Goal: Obtain resource: Download file/media

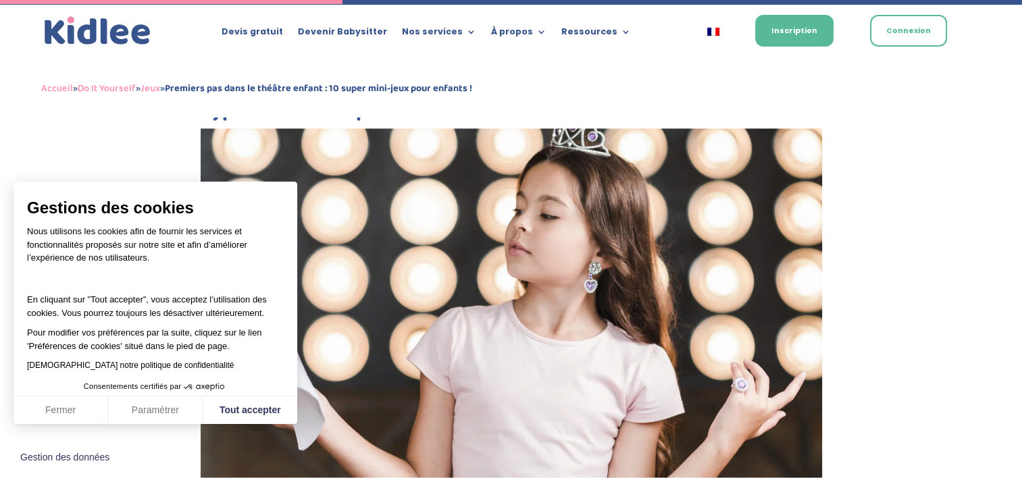
scroll to position [2162, 0]
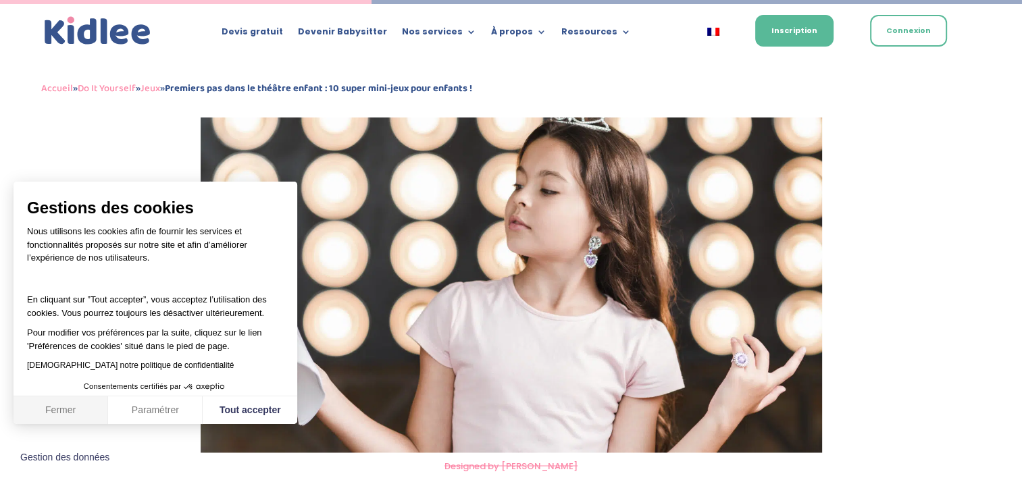
click at [86, 416] on button "Fermer" at bounding box center [61, 411] width 95 height 28
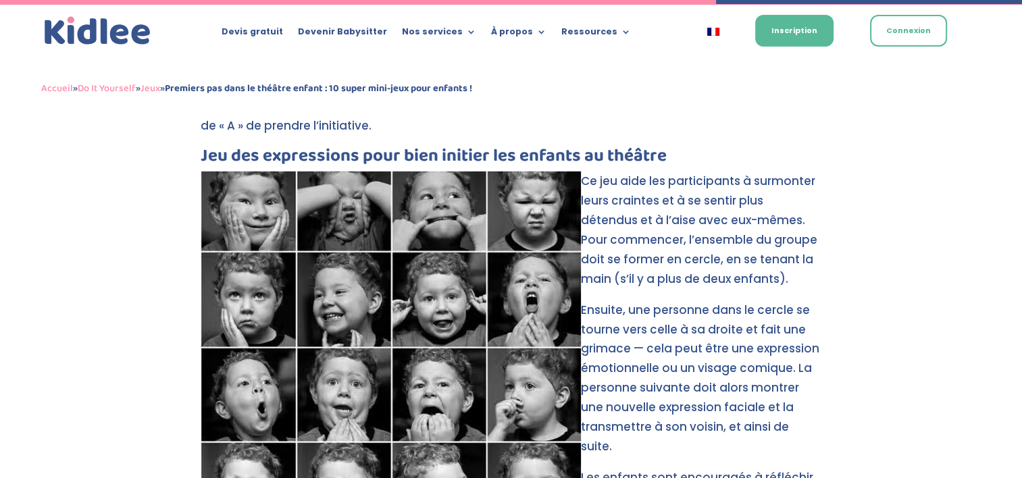
scroll to position [4121, 0]
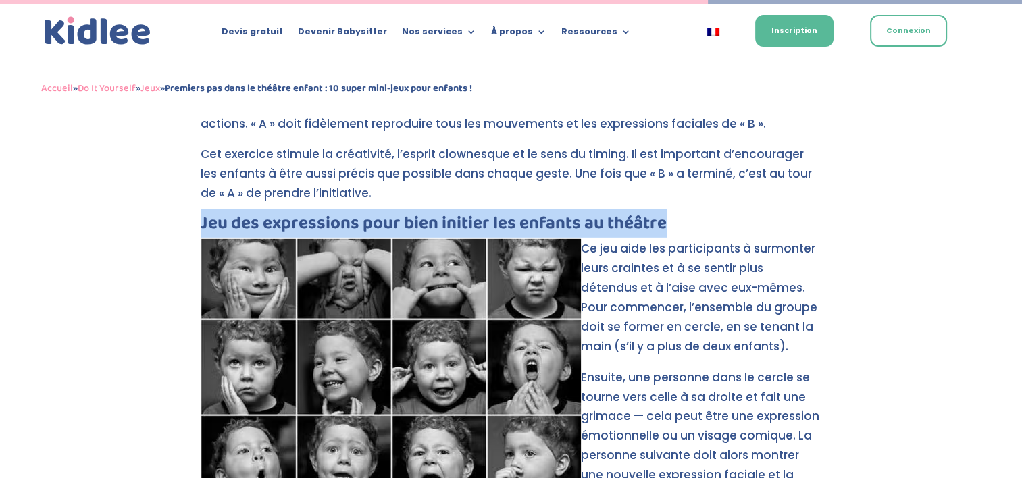
drag, startPoint x: 170, startPoint y: 196, endPoint x: 351, endPoint y: 349, distance: 236.3
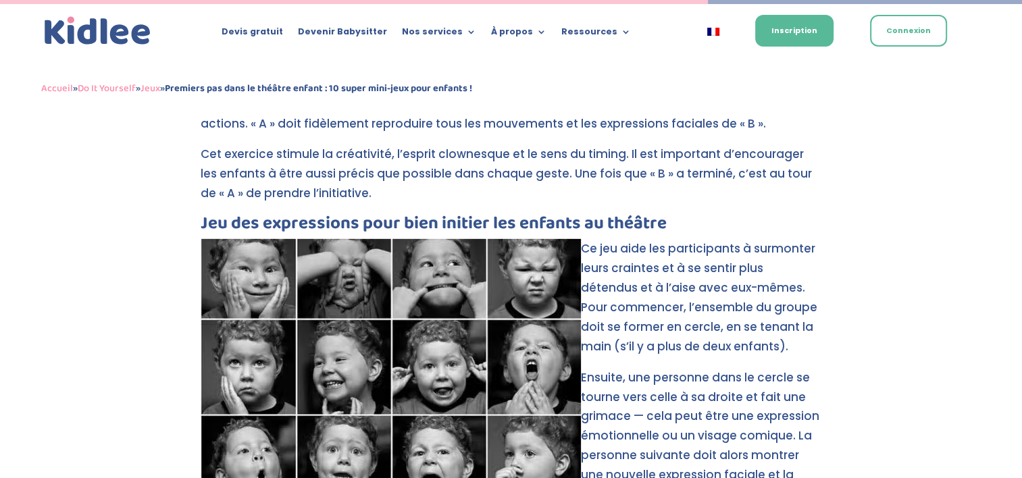
click at [685, 170] on p "Cet exercice stimule la créativité, l’esprit clownesque et le sens du timing. I…" at bounding box center [512, 180] width 622 height 70
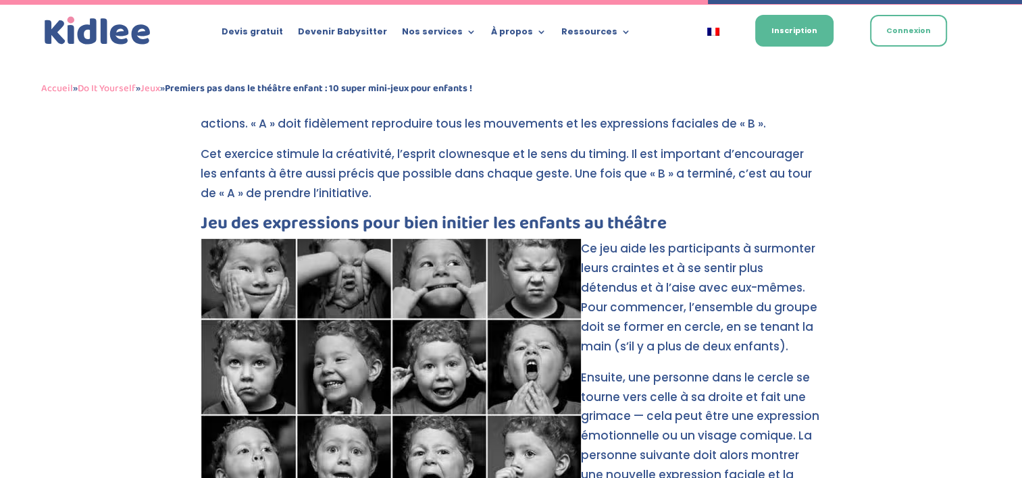
click at [243, 241] on img at bounding box center [391, 422] width 380 height 366
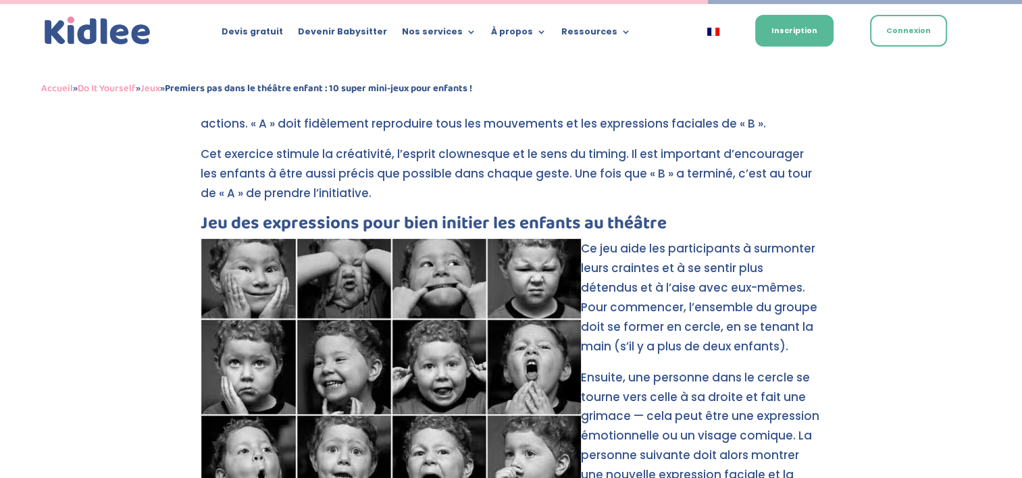
click at [382, 273] on img at bounding box center [391, 422] width 380 height 366
click at [420, 274] on img at bounding box center [391, 422] width 380 height 366
click at [519, 274] on img at bounding box center [391, 422] width 380 height 366
drag, startPoint x: 530, startPoint y: 320, endPoint x: 470, endPoint y: 352, distance: 68.0
click at [530, 322] on img at bounding box center [391, 422] width 380 height 366
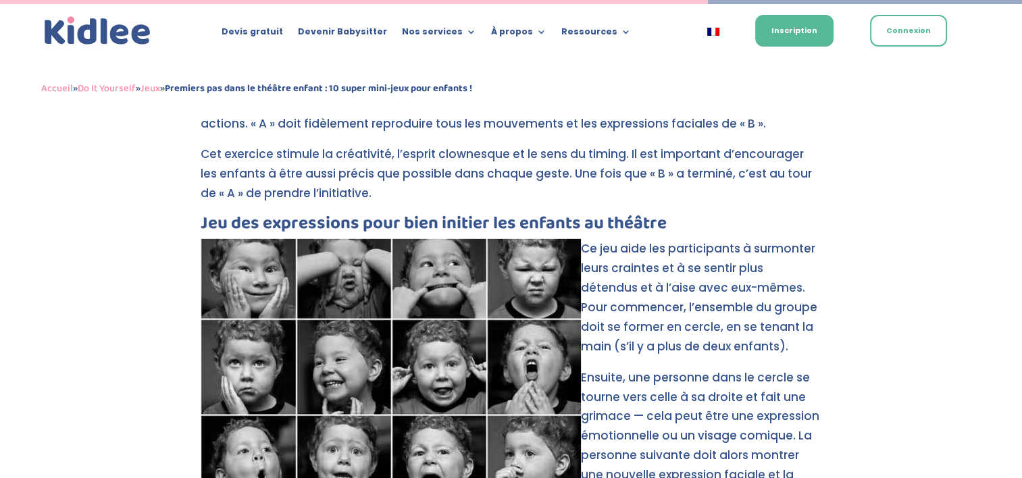
click at [465, 356] on img at bounding box center [391, 422] width 380 height 366
drag, startPoint x: 352, startPoint y: 357, endPoint x: 293, endPoint y: 385, distance: 65.0
click at [351, 357] on img at bounding box center [391, 422] width 380 height 366
click at [243, 370] on img at bounding box center [391, 422] width 380 height 366
drag, startPoint x: 303, startPoint y: 413, endPoint x: 340, endPoint y: 432, distance: 41.7
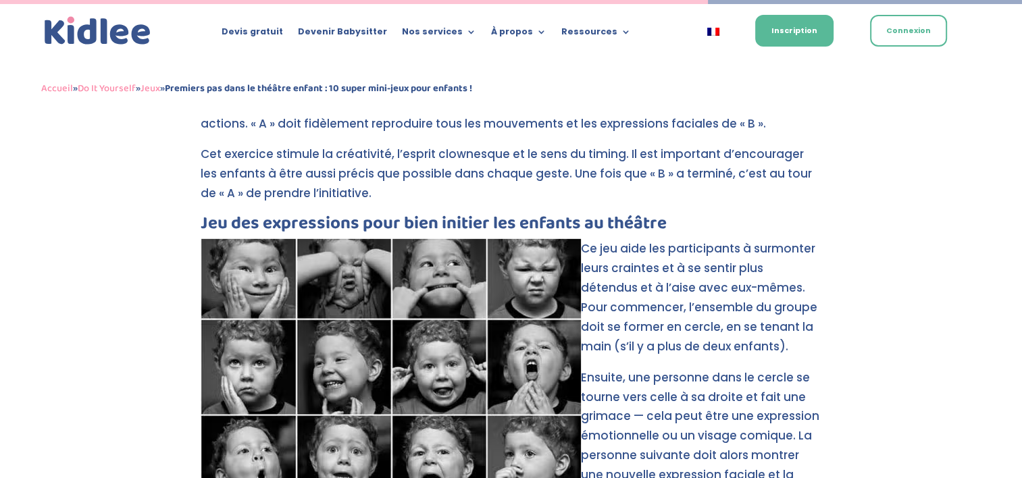
click at [303, 415] on img at bounding box center [391, 422] width 380 height 366
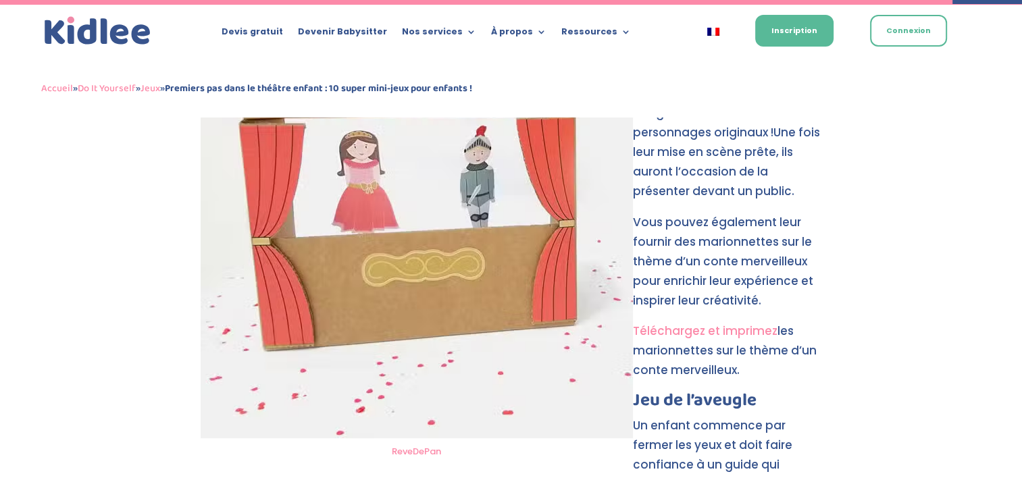
scroll to position [5473, 0]
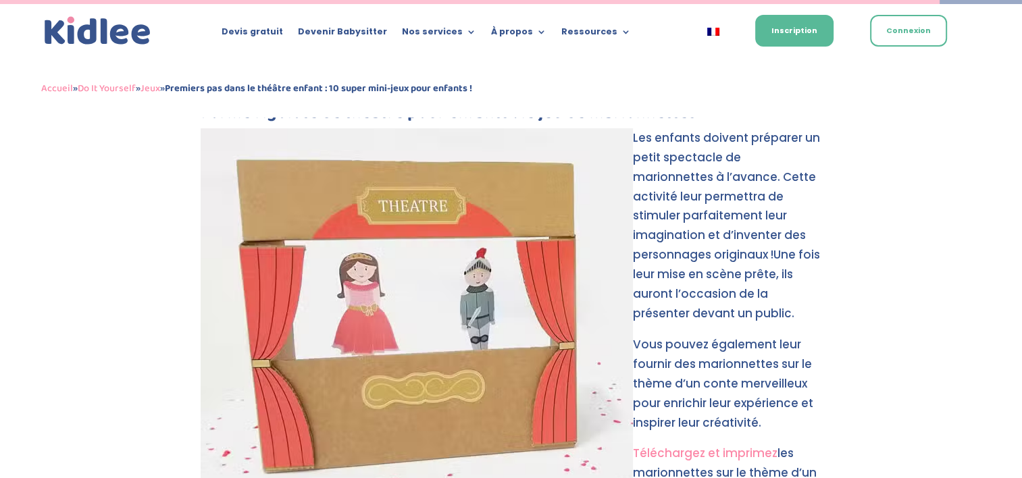
click at [672, 445] on link "Téléchargez et imprimez" at bounding box center [705, 453] width 145 height 16
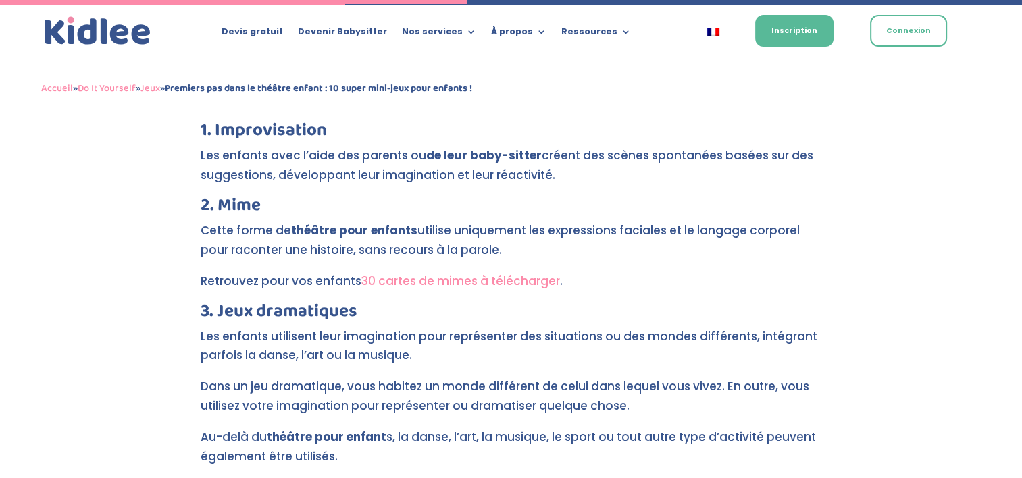
scroll to position [2734, 0]
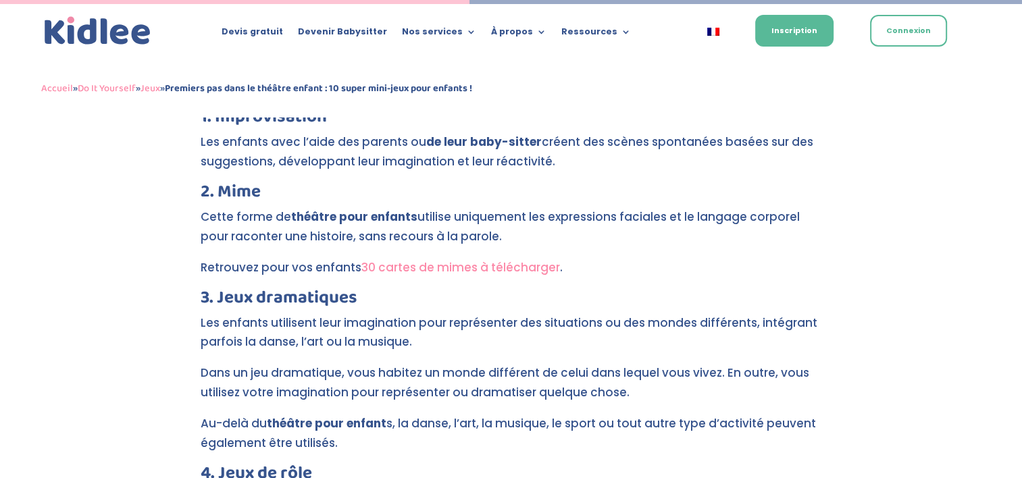
click at [426, 259] on link "30 cartes de mimes à télécharger" at bounding box center [460, 267] width 199 height 16
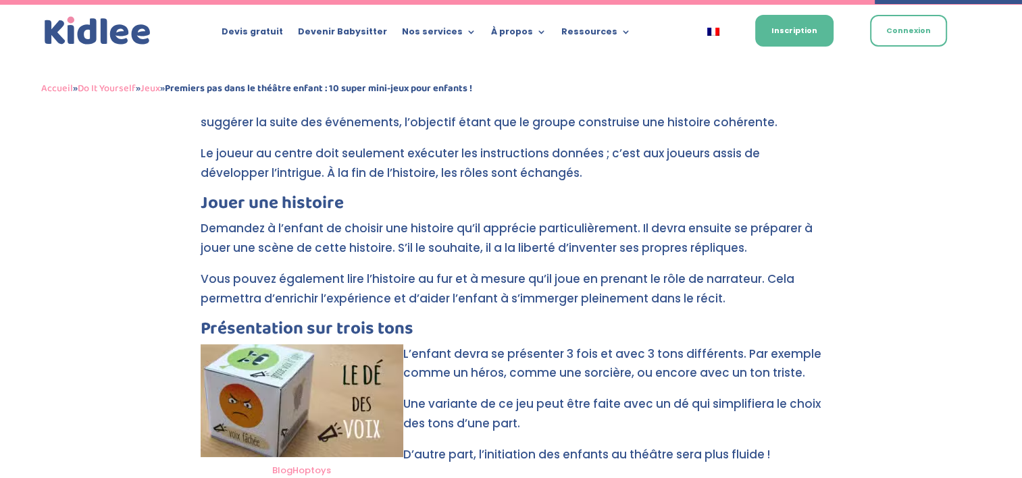
scroll to position [5162, 0]
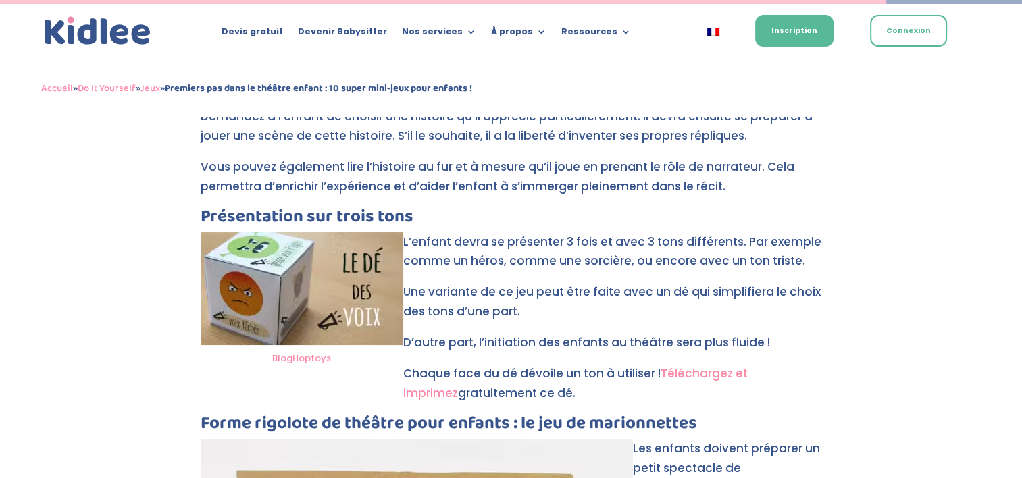
click at [491, 364] on p "Chaque face du dé dévoile un ton à utiliser ! Téléchargez et imprimez gratuitem…" at bounding box center [512, 389] width 622 height 51
click at [719, 366] on link "Téléchargez et imprimez" at bounding box center [575, 384] width 345 height 36
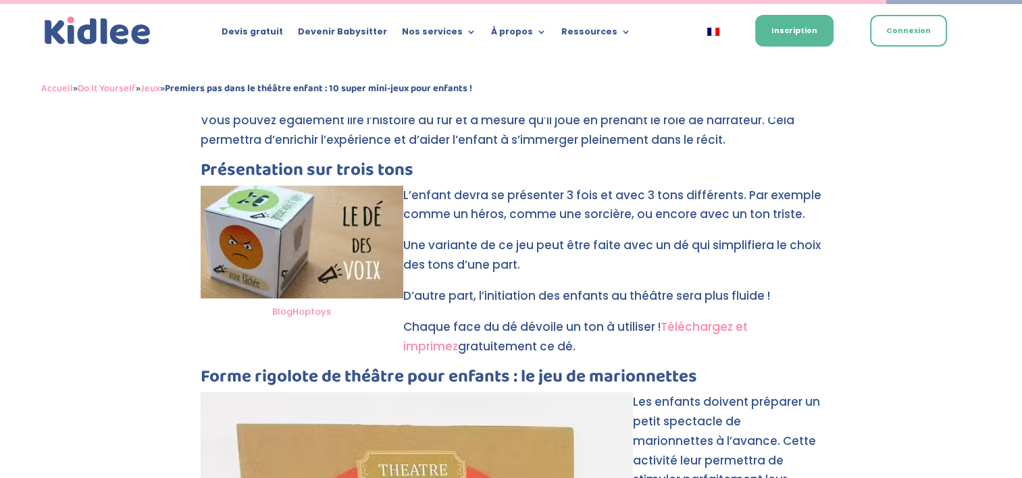
scroll to position [5229, 0]
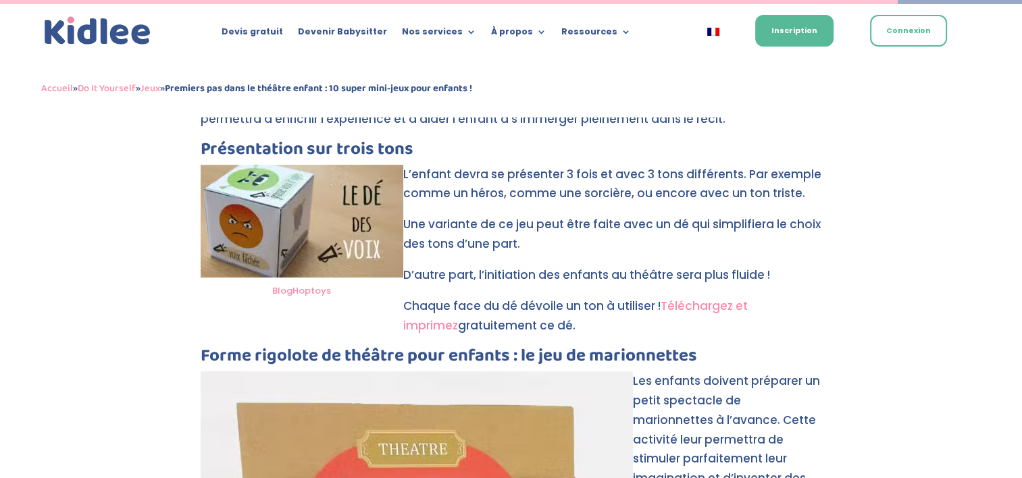
click at [511, 297] on p "Chaque face du dé dévoile un ton à utiliser ! Téléchargez et imprimez gratuitem…" at bounding box center [512, 322] width 622 height 51
drag, startPoint x: 659, startPoint y: 230, endPoint x: 477, endPoint y: 126, distance: 209.7
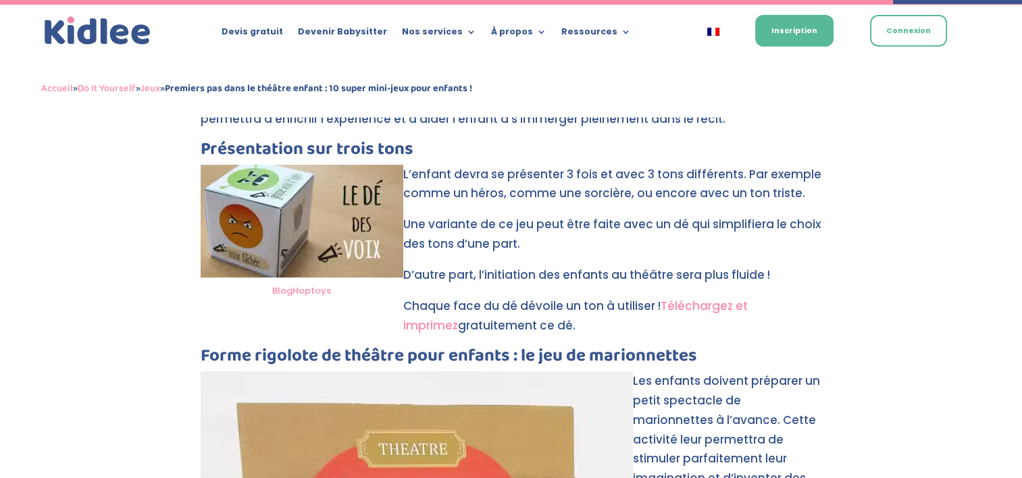
scroll to position [5094, 0]
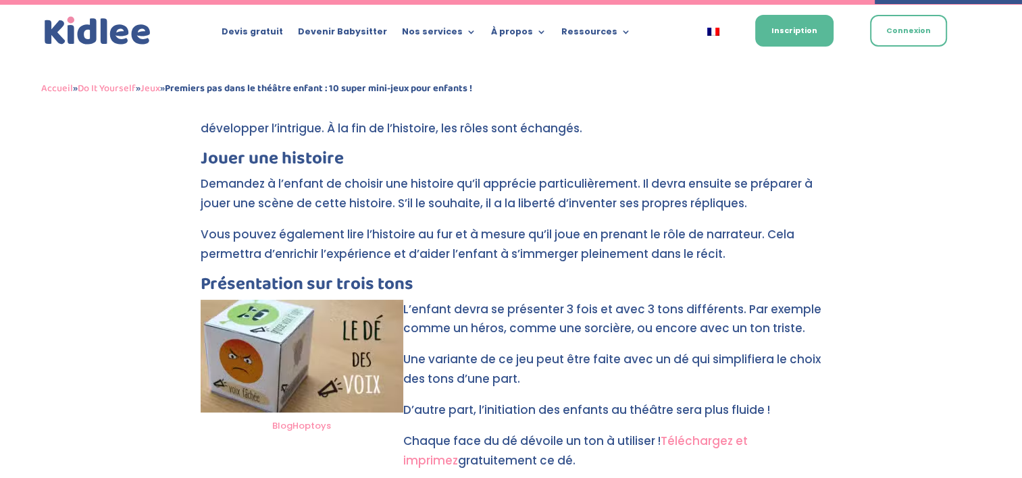
click at [635, 432] on p "Chaque face du dé dévoile un ton à utiliser ! Téléchargez et imprimez gratuitem…" at bounding box center [512, 457] width 622 height 51
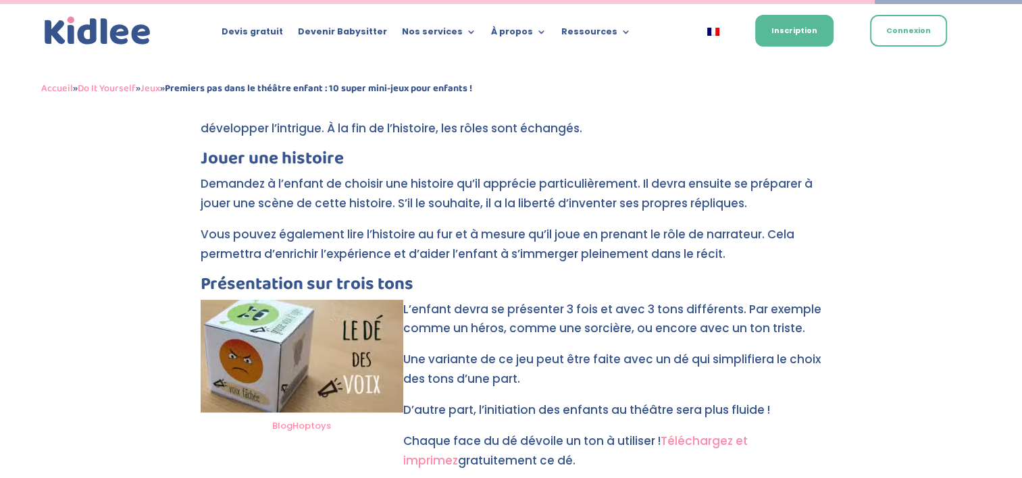
drag, startPoint x: 659, startPoint y: 361, endPoint x: 405, endPoint y: 230, distance: 286.5
drag, startPoint x: 405, startPoint y: 231, endPoint x: 501, endPoint y: 243, distance: 96.6
copy div "L’enfant devra se présenter 3 fois et avec 3 tons différents. Par exemple comme…"
click at [380, 276] on h3 "Présentation sur trois tons" at bounding box center [512, 288] width 622 height 24
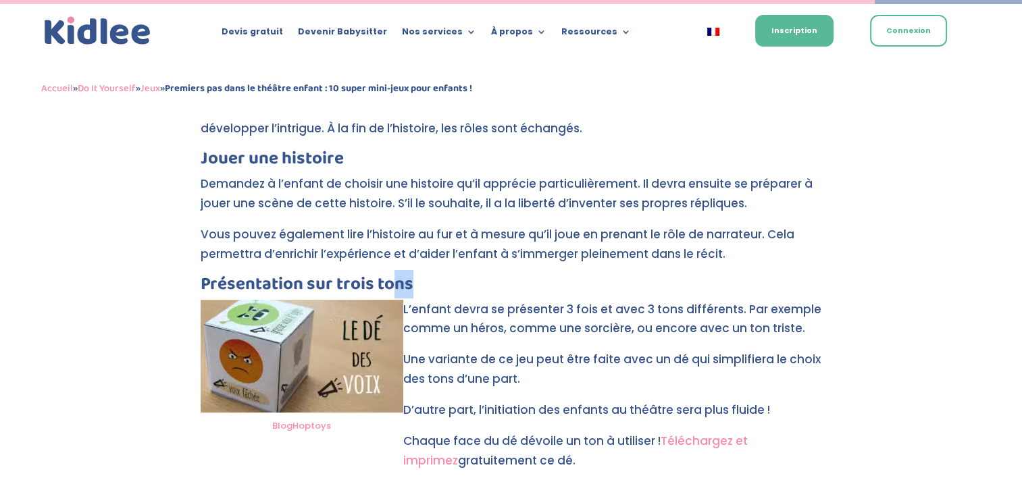
drag, startPoint x: 412, startPoint y: 205, endPoint x: 388, endPoint y: 209, distance: 23.9
click at [388, 276] on h3 "Présentation sur trois tons" at bounding box center [512, 288] width 622 height 24
click at [395, 276] on h3 "Présentation sur trois tons" at bounding box center [512, 288] width 622 height 24
click at [413, 276] on h3 "Présentation sur trois tons" at bounding box center [512, 288] width 622 height 24
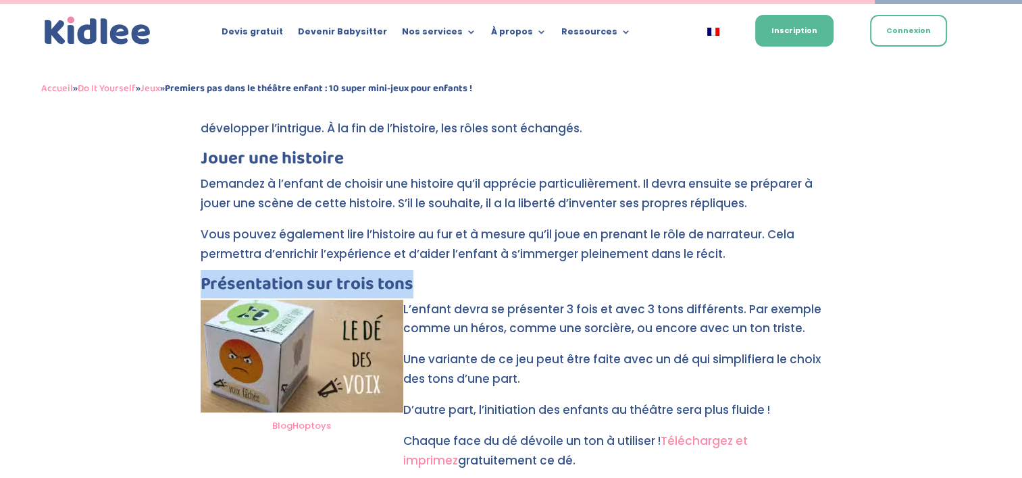
drag, startPoint x: 410, startPoint y: 209, endPoint x: 199, endPoint y: 218, distance: 211.0
drag, startPoint x: 200, startPoint y: 216, endPoint x: 218, endPoint y: 210, distance: 19.2
copy h3 "Présentation sur trois tons"
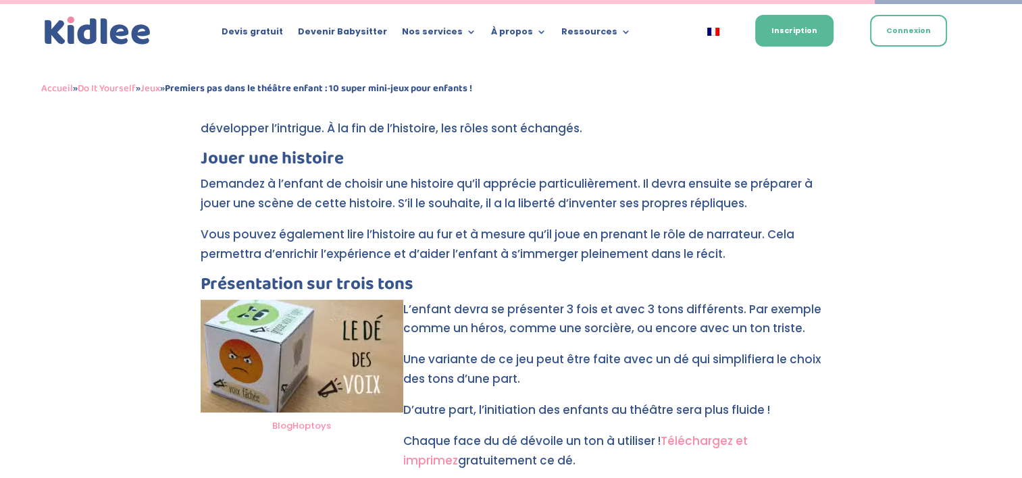
click at [418, 350] on p "Une variante de ce jeu peut être faite avec un dé qui simplifiera le choix des …" at bounding box center [512, 375] width 622 height 51
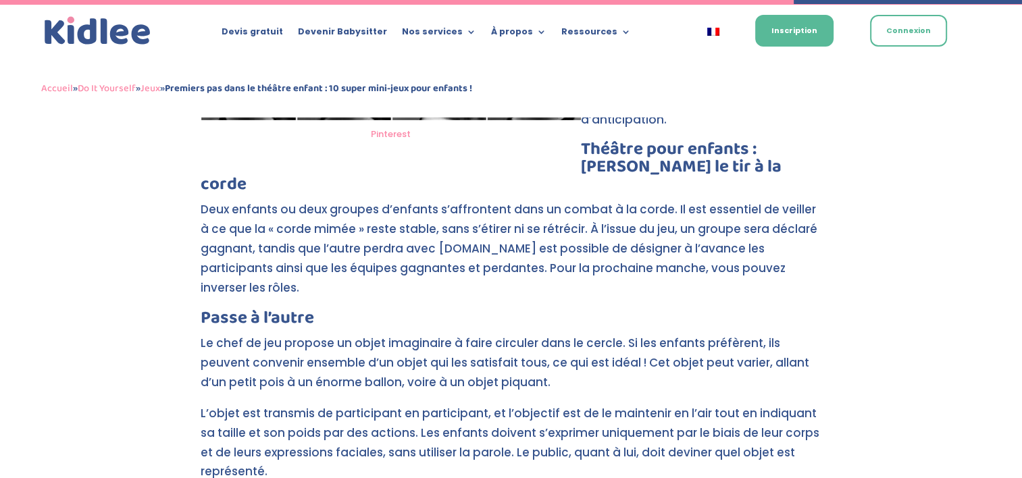
scroll to position [4621, 0]
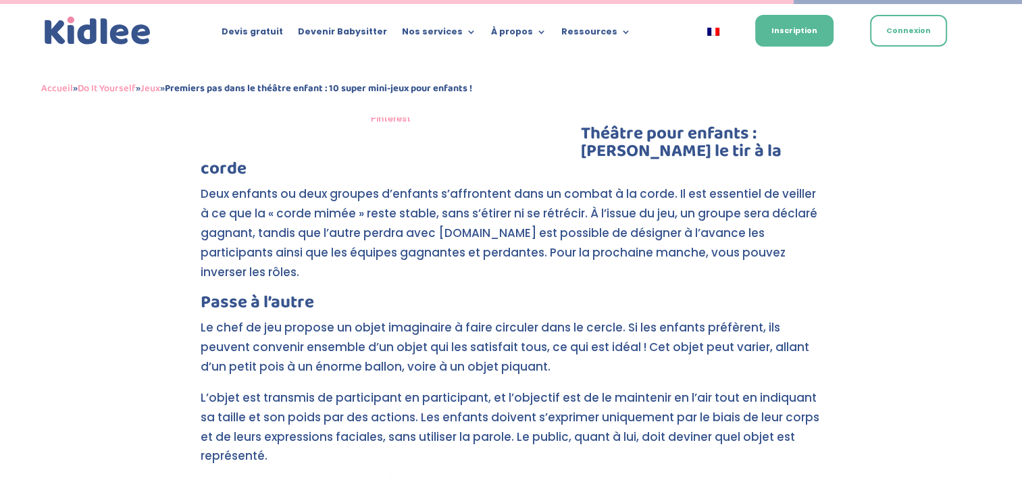
click at [404, 318] on p "Le chef de jeu propose un objet imaginaire à faire circuler dans le cercle. Si …" at bounding box center [512, 353] width 622 height 70
click at [484, 318] on p "Le chef de jeu propose un objet imaginaire à faire circuler dans le cercle. Si …" at bounding box center [512, 353] width 622 height 70
click at [375, 318] on p "Le chef de jeu propose un objet imaginaire à faire circuler dans le cercle. Si …" at bounding box center [512, 353] width 622 height 70
click at [542, 318] on p "Le chef de jeu propose un objet imaginaire à faire circuler dans le cercle. Si …" at bounding box center [512, 353] width 622 height 70
drag, startPoint x: 543, startPoint y: 290, endPoint x: 475, endPoint y: 292, distance: 68.3
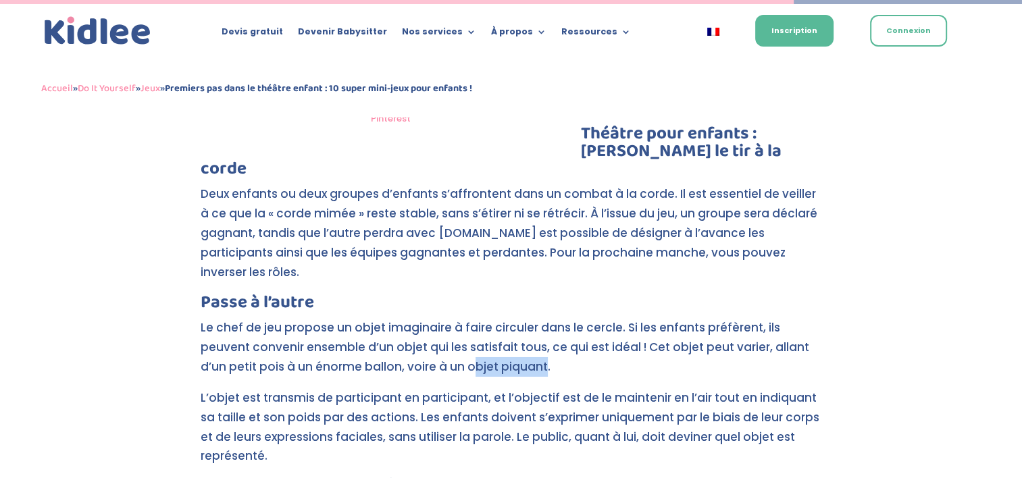
click at [475, 318] on p "Le chef de jeu propose un objet imaginaire à faire circuler dans le cercle. Si …" at bounding box center [512, 353] width 622 height 70
drag, startPoint x: 475, startPoint y: 292, endPoint x: 551, endPoint y: 291, distance: 75.7
click at [551, 318] on p "Le chef de jeu propose un objet imaginaire à faire circuler dans le cercle. Si …" at bounding box center [512, 353] width 622 height 70
click at [545, 318] on p "Le chef de jeu propose un objet imaginaire à faire circuler dans le cercle. Si …" at bounding box center [512, 353] width 622 height 70
click at [543, 318] on p "Le chef de jeu propose un objet imaginaire à faire circuler dans le cercle. Si …" at bounding box center [512, 353] width 622 height 70
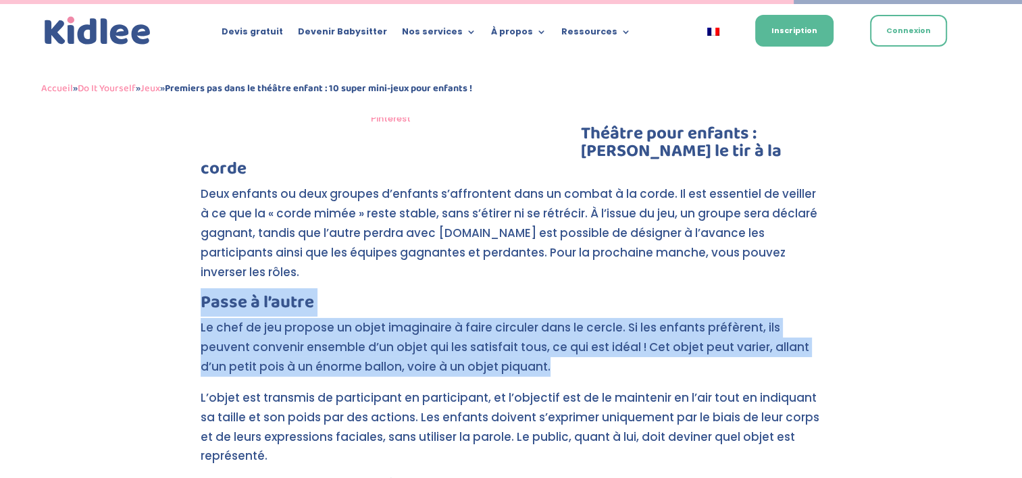
drag, startPoint x: 544, startPoint y: 291, endPoint x: 186, endPoint y: 218, distance: 365.4
copy div "Passe à l’autre Le chef de jeu propose un objet imaginaire à faire circuler dan…"
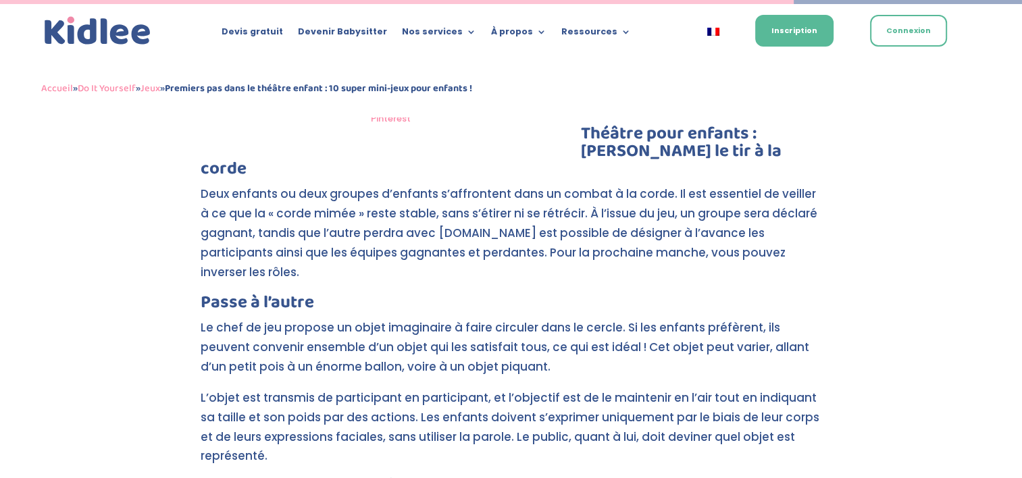
click at [376, 388] on p "L’objet est transmis de participant en participant, et l’objectif est de le mai…" at bounding box center [512, 433] width 622 height 90
